Goal: Task Accomplishment & Management: Complete application form

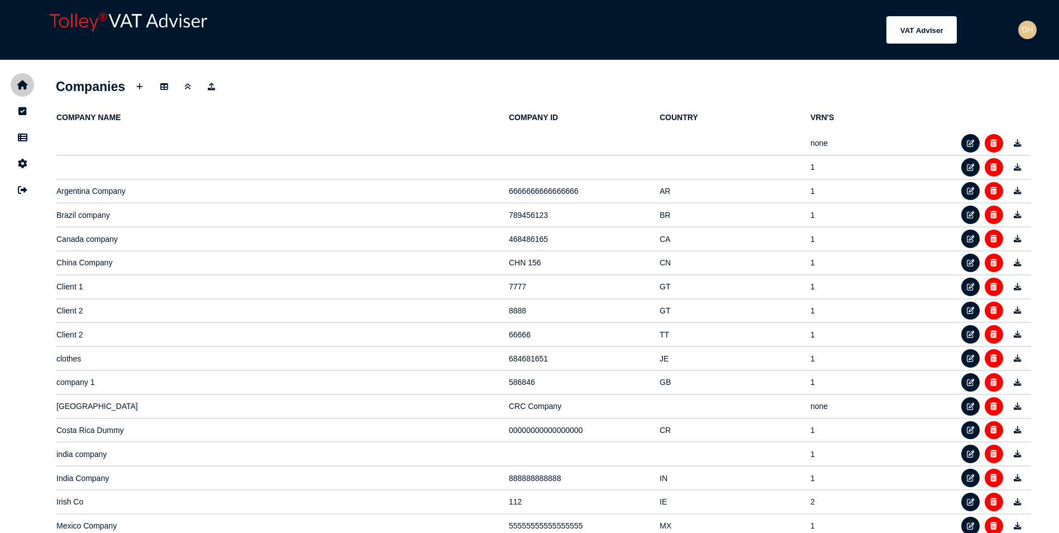
click at [22, 90] on button "navigate application pages" at bounding box center [22, 84] width 23 height 23
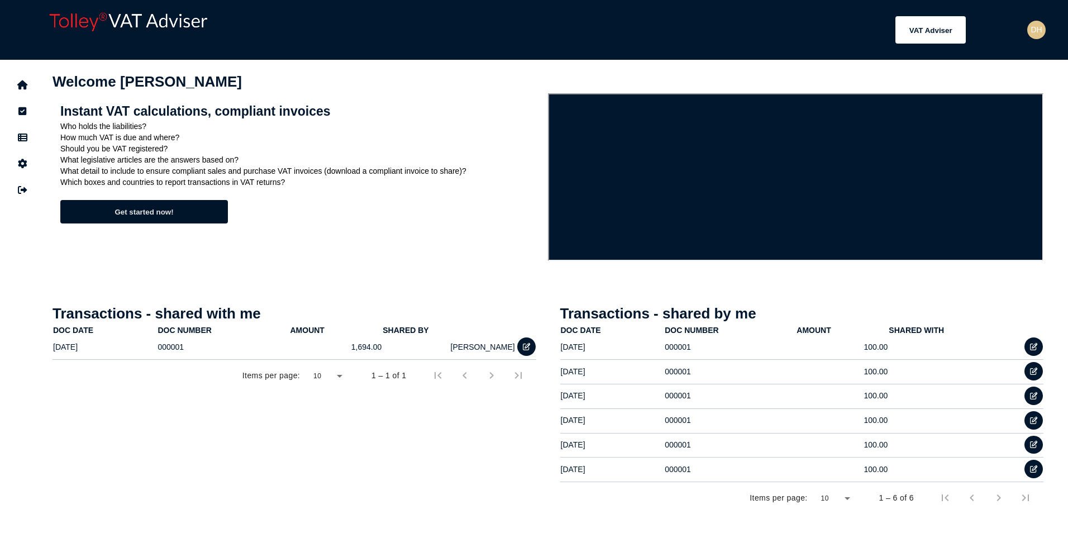
click at [127, 212] on button "Get started now!" at bounding box center [144, 211] width 168 height 23
select select "*****"
select select "****"
select select
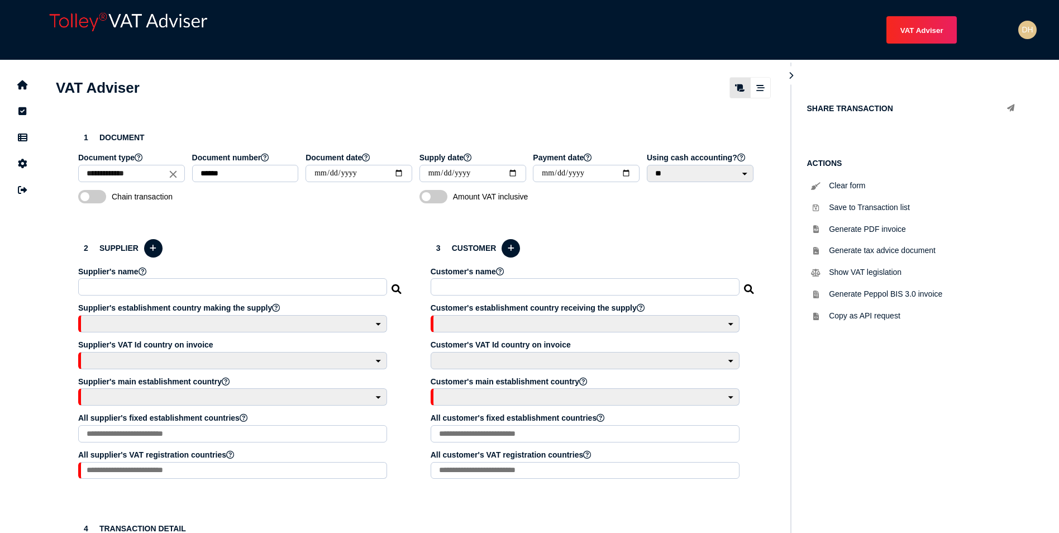
click at [150, 254] on h3 "2 Supplier" at bounding box center [240, 248] width 325 height 22
click at [154, 258] on button at bounding box center [153, 248] width 18 height 18
select select
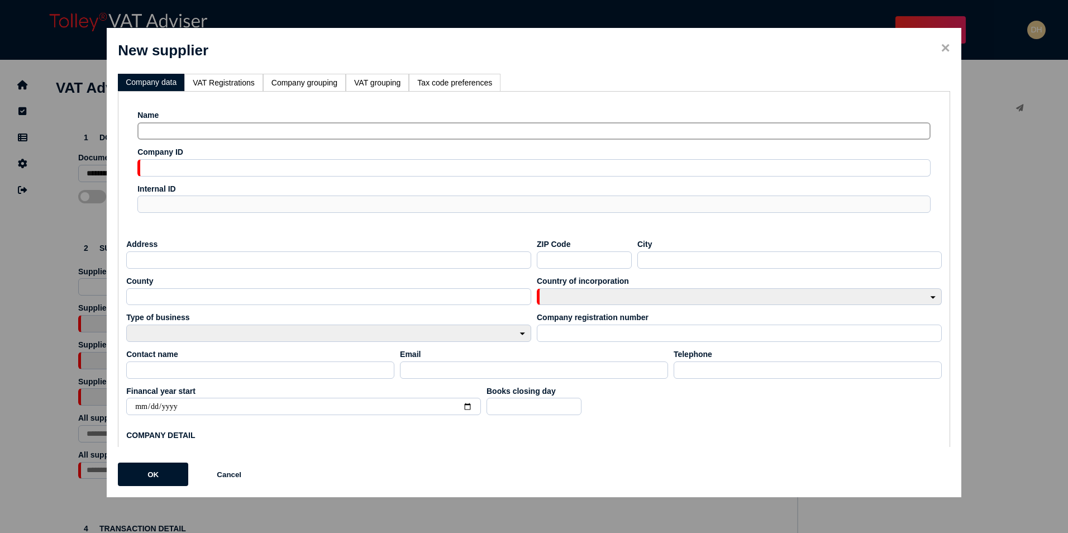
click at [177, 140] on input "text" at bounding box center [533, 130] width 793 height 17
click at [476, 120] on label "Name" at bounding box center [533, 115] width 793 height 9
click at [214, 91] on li "VAT Registrations" at bounding box center [223, 82] width 79 height 17
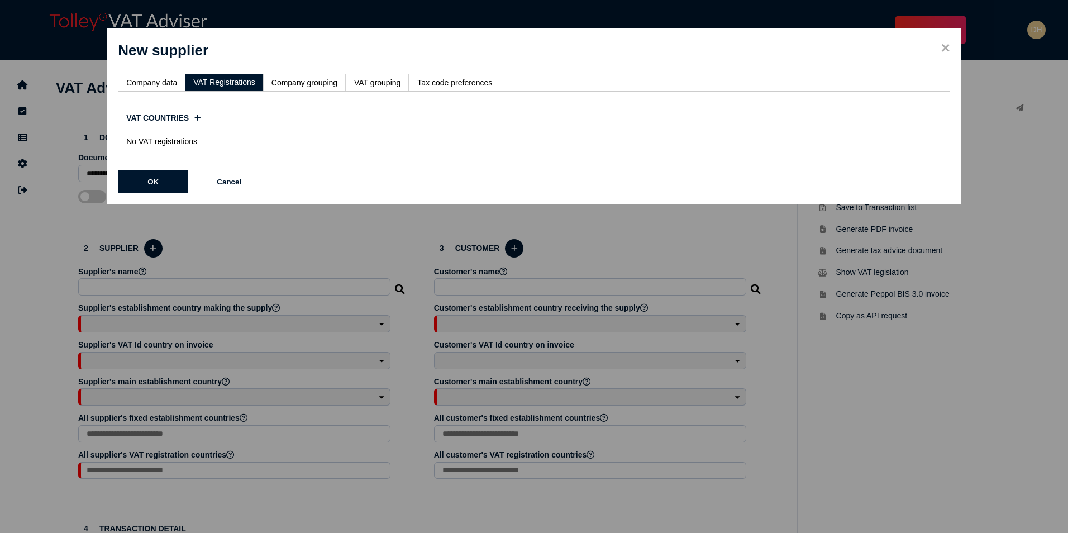
click at [152, 78] on li "Company data" at bounding box center [152, 82] width 68 height 17
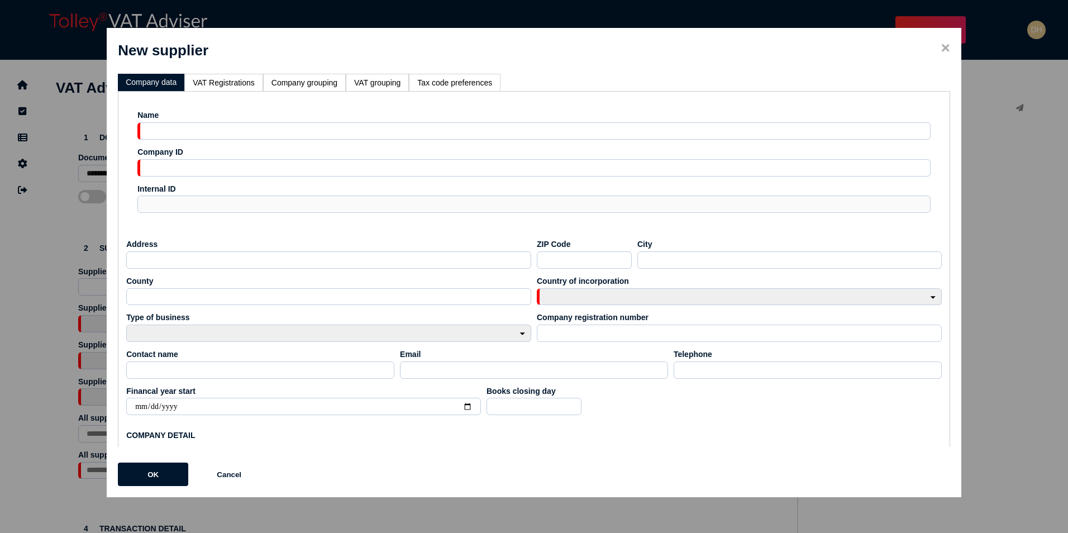
click at [231, 79] on li "VAT Registrations" at bounding box center [223, 82] width 79 height 17
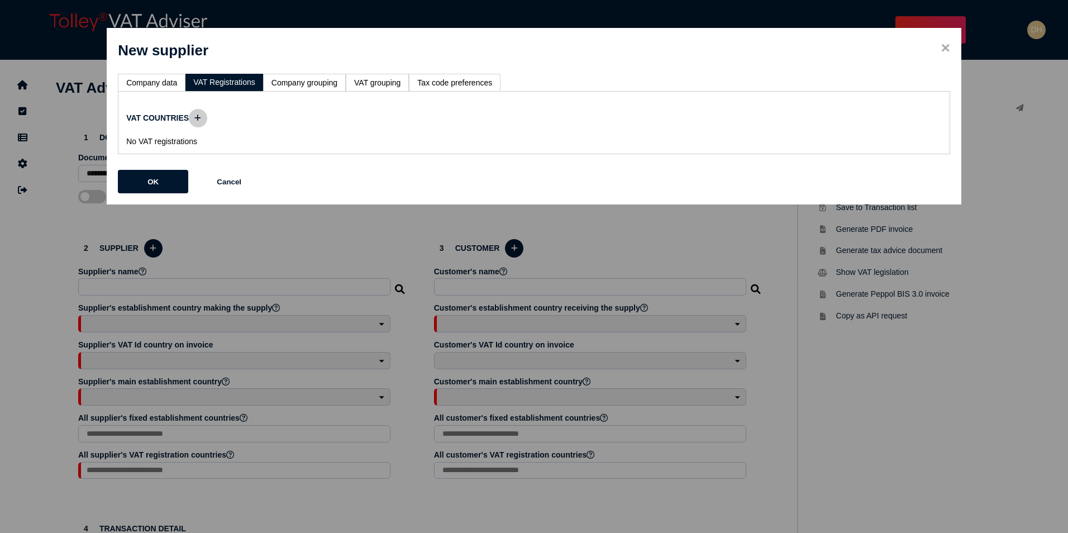
click at [201, 119] on icon at bounding box center [197, 118] width 7 height 7
select select
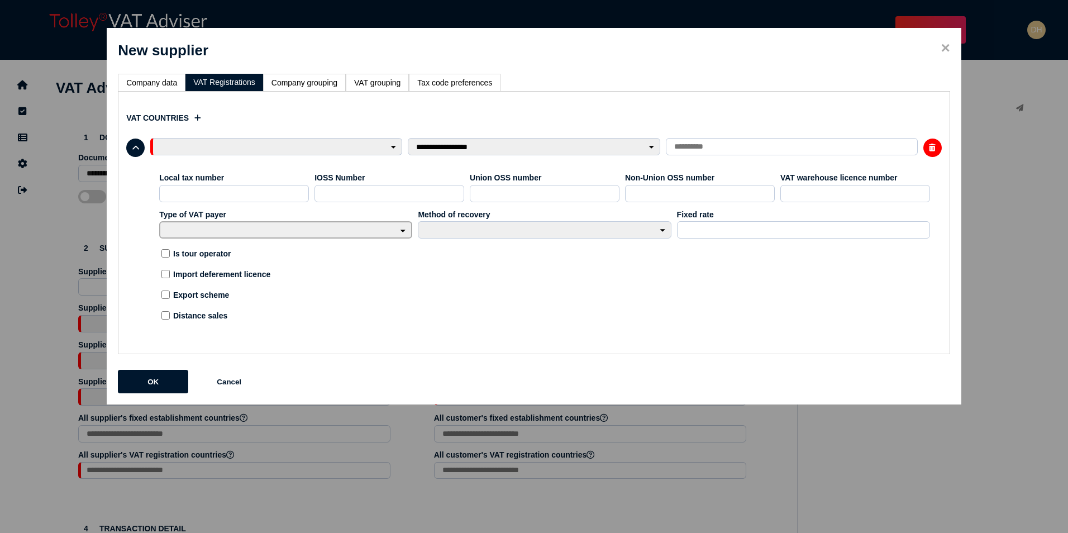
click at [269, 237] on select "**********" at bounding box center [285, 229] width 253 height 17
drag, startPoint x: 467, startPoint y: 289, endPoint x: 476, endPoint y: 285, distance: 9.8
click at [467, 289] on div "Is tour operator Import deferement licence Export scheme Distance sales" at bounding box center [544, 287] width 771 height 83
click at [946, 54] on span "×" at bounding box center [945, 48] width 9 height 18
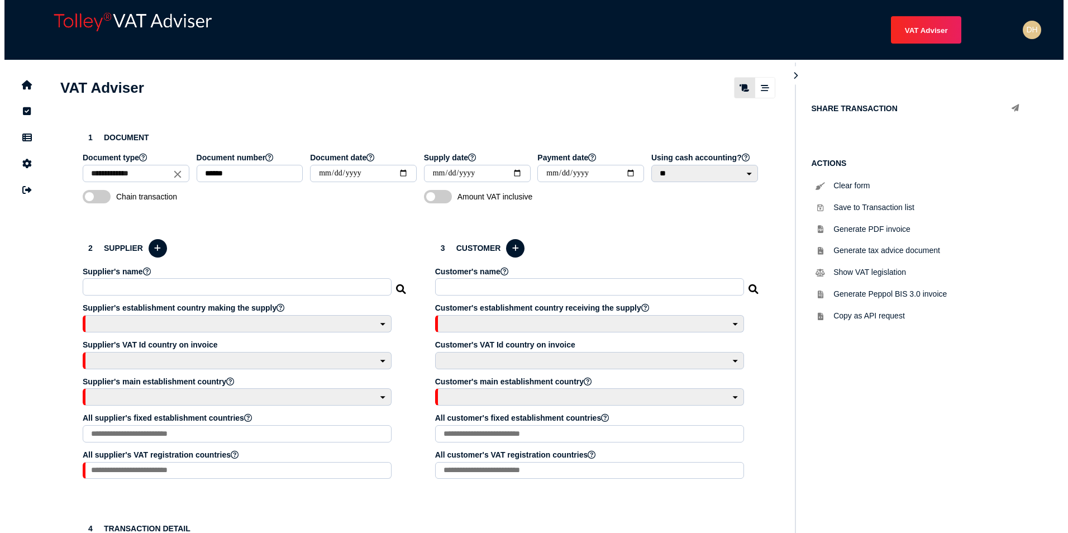
scroll to position [56, 0]
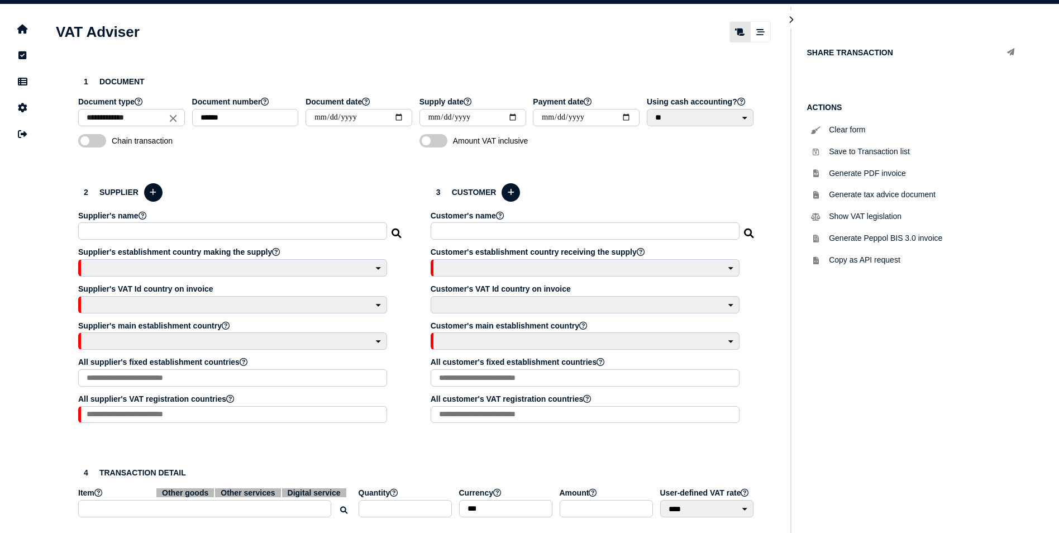
click at [156, 196] on icon at bounding box center [153, 192] width 7 height 7
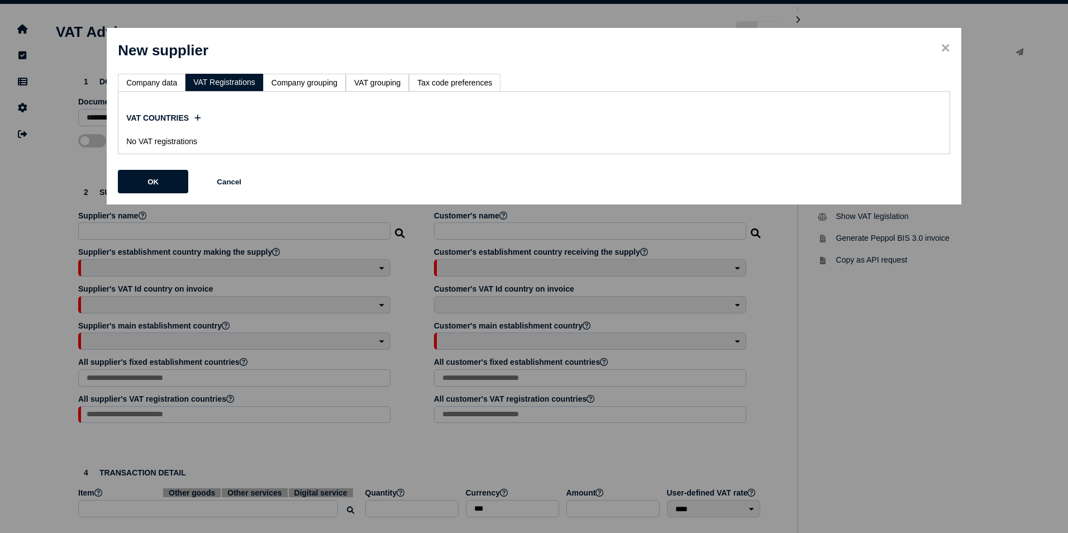
click at [168, 93] on div "VAT countries No VAT registrations" at bounding box center [534, 122] width 832 height 63
click at [168, 89] on li "Company data" at bounding box center [152, 82] width 68 height 17
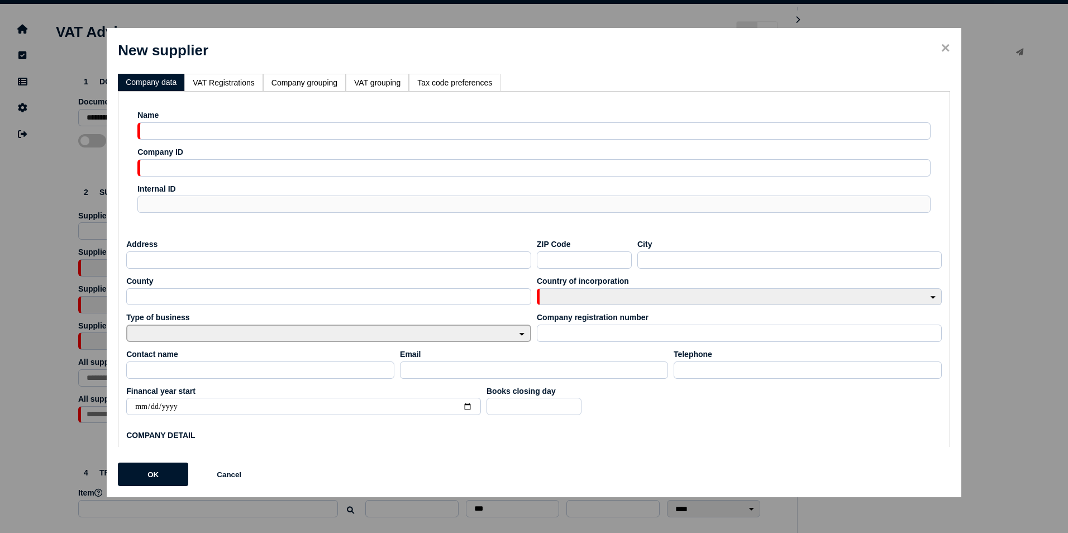
click at [170, 336] on select "**********" at bounding box center [328, 333] width 405 height 17
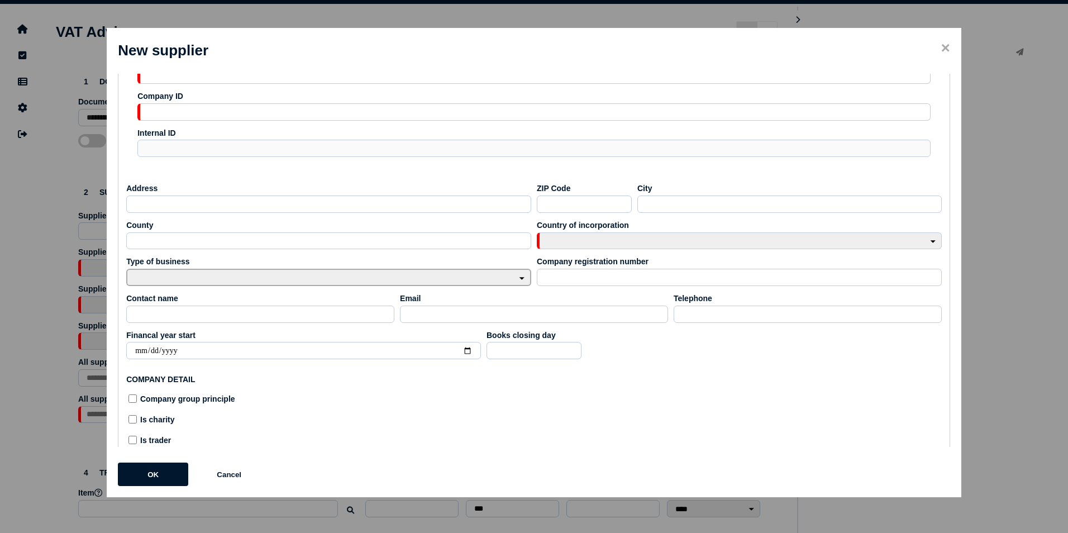
click at [172, 285] on select "**********" at bounding box center [328, 277] width 405 height 17
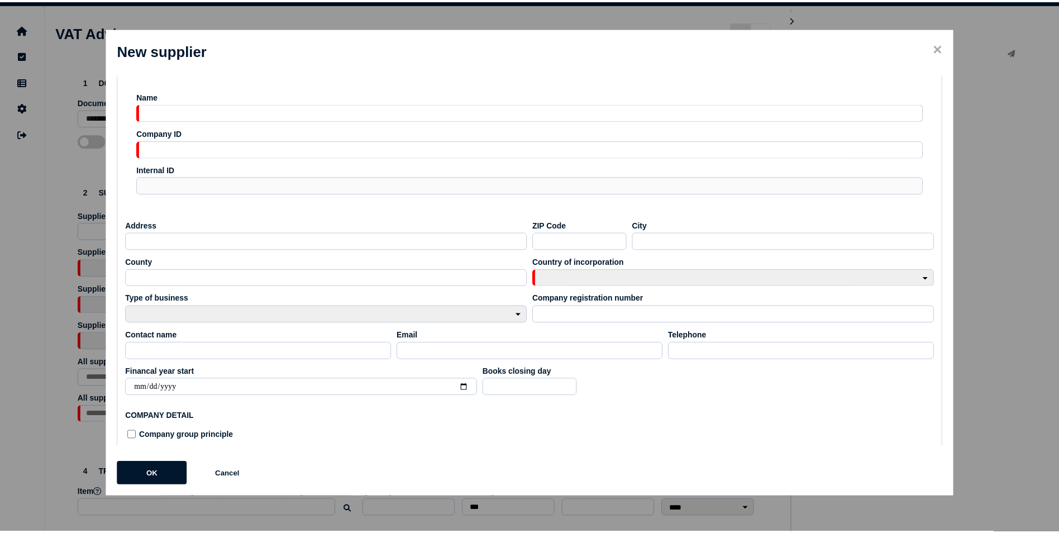
scroll to position [0, 0]
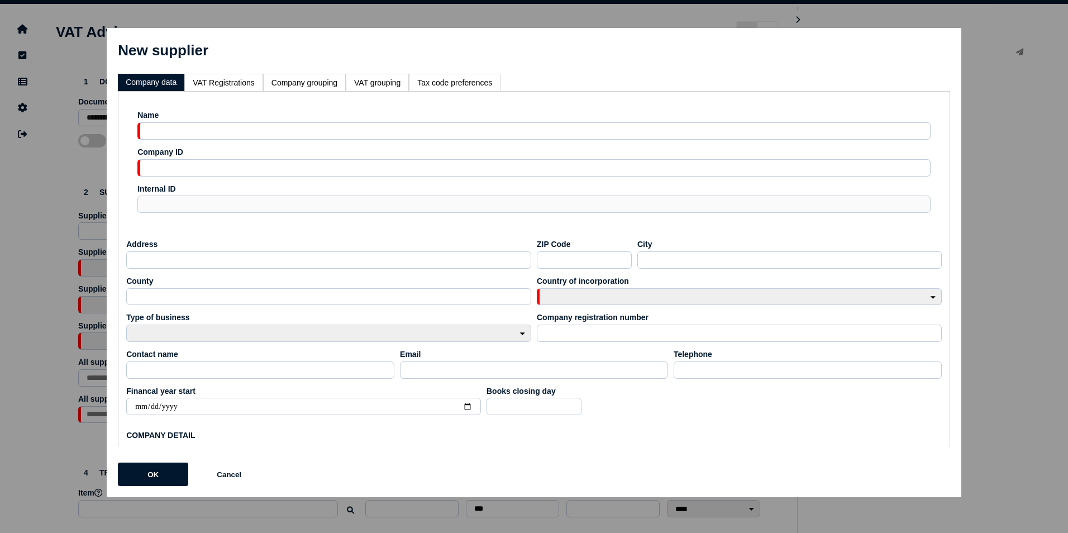
click at [943, 47] on span "×" at bounding box center [945, 48] width 9 height 18
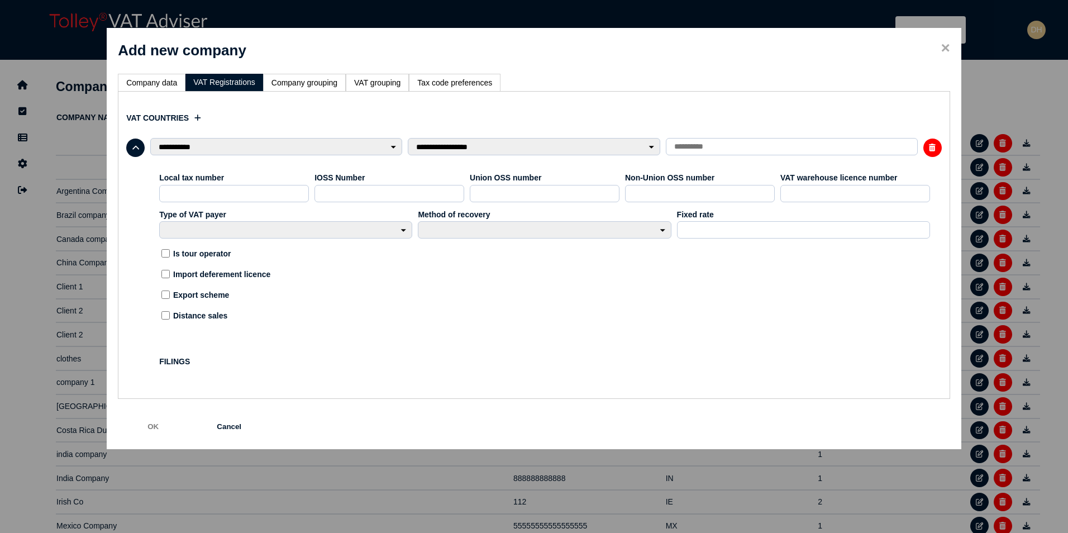
select select "**"
select select
click at [945, 47] on span "×" at bounding box center [945, 48] width 9 height 18
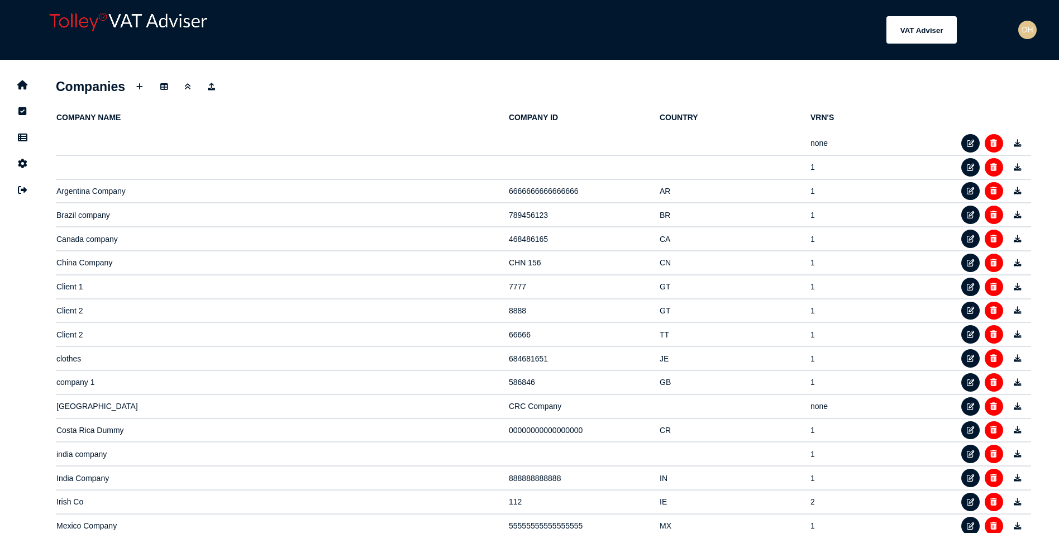
click at [87, 23] on div "app logo" at bounding box center [141, 29] width 193 height 43
click at [18, 85] on icon "navigate application pages" at bounding box center [22, 85] width 11 height 1
